Goal: Obtain resource: Download file/media

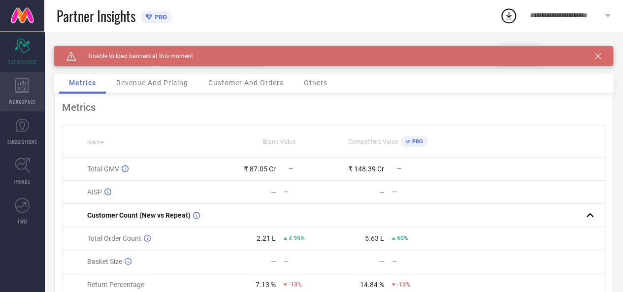
click at [23, 91] on icon at bounding box center [21, 85] width 13 height 15
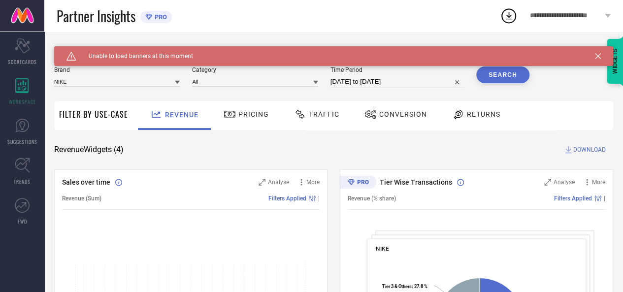
click at [375, 110] on div at bounding box center [371, 114] width 15 height 12
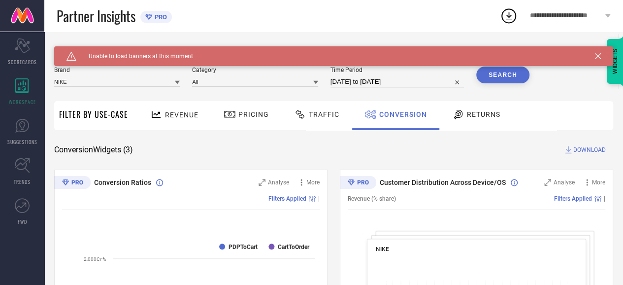
select select "7"
select select "2025"
select select "8"
select select "2025"
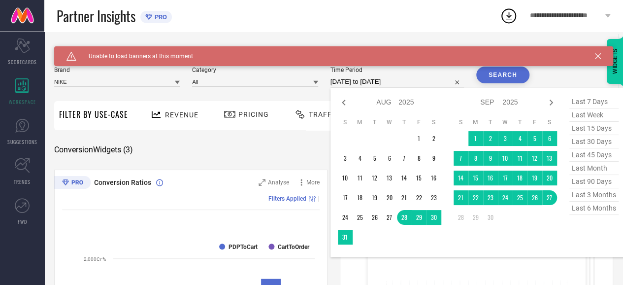
click at [401, 78] on input "[DATE] to [DATE]" at bounding box center [396, 82] width 133 height 12
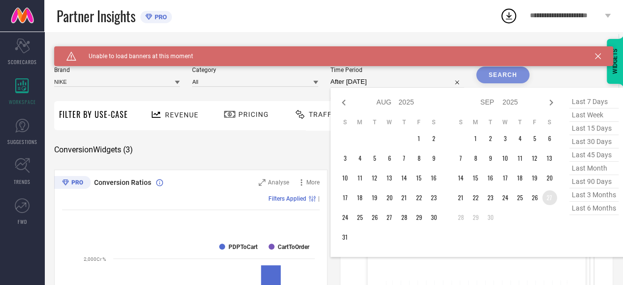
click at [550, 197] on td "27" at bounding box center [549, 197] width 15 height 15
type input "[DATE] to [DATE]"
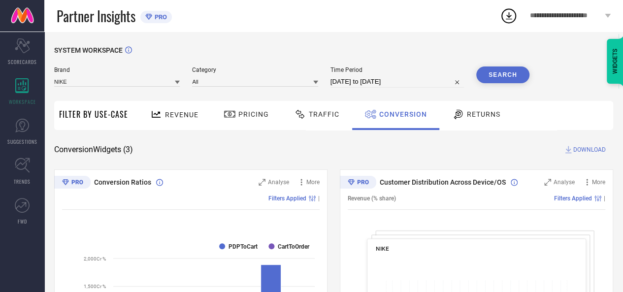
click at [497, 77] on button "Search" at bounding box center [502, 74] width 53 height 17
click at [496, 78] on button "Search" at bounding box center [502, 74] width 53 height 17
click at [584, 152] on span "DOWNLOAD" at bounding box center [589, 150] width 32 height 10
click at [266, 60] on div "SYSTEM WORKSPACE" at bounding box center [333, 56] width 559 height 20
